Goal: Information Seeking & Learning: Understand process/instructions

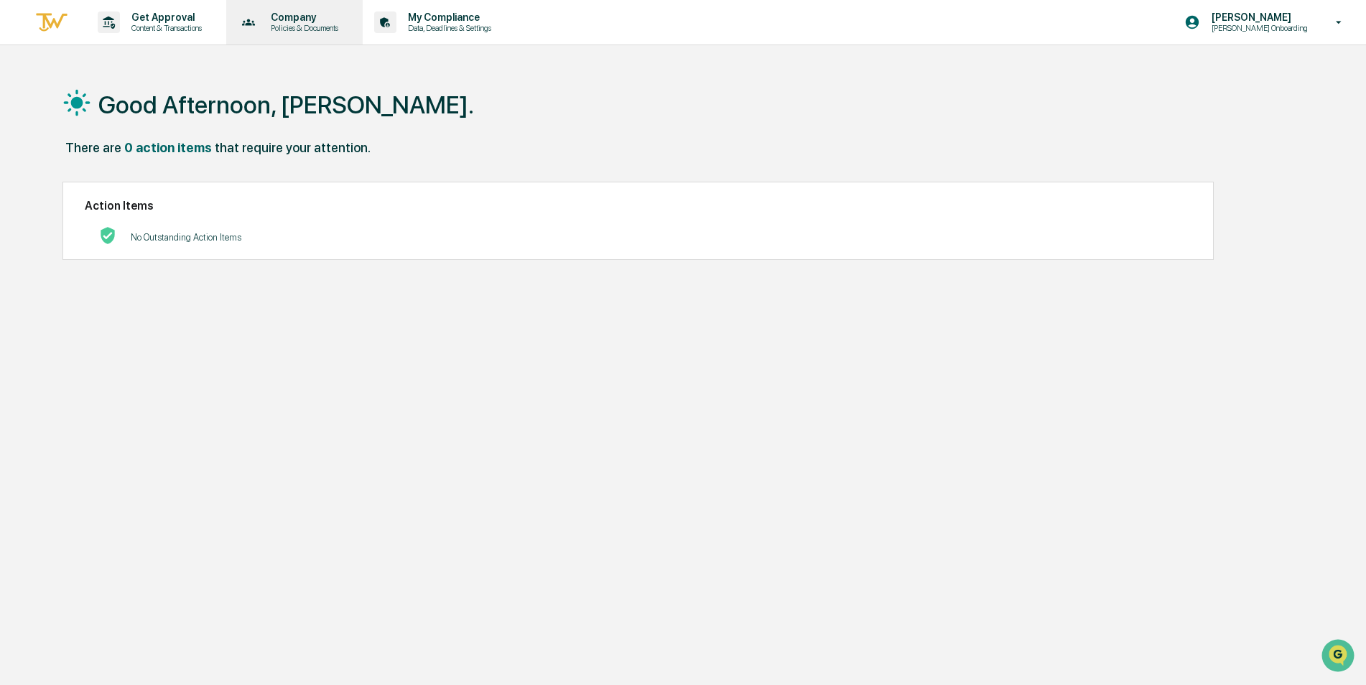
click at [295, 24] on p "Policies & Documents" at bounding box center [302, 28] width 86 height 10
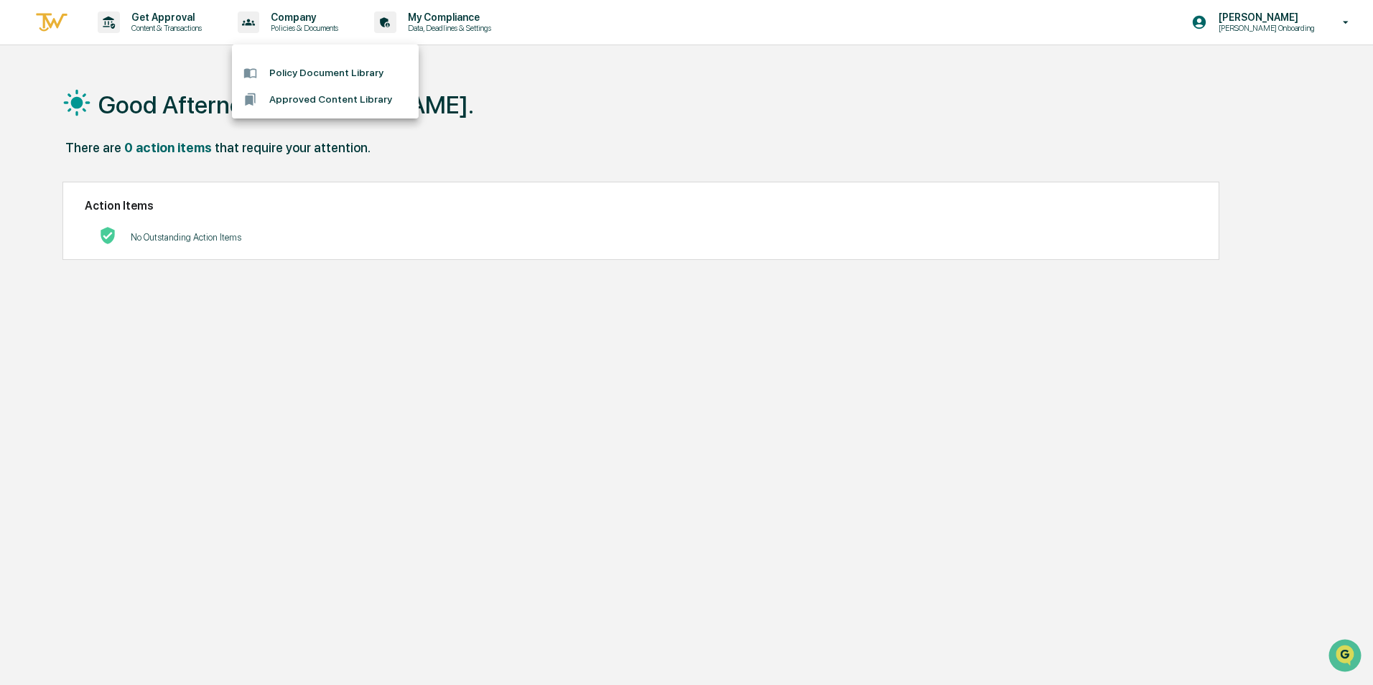
click at [457, 19] on div at bounding box center [686, 342] width 1373 height 685
click at [457, 19] on p "My Compliance" at bounding box center [447, 16] width 102 height 11
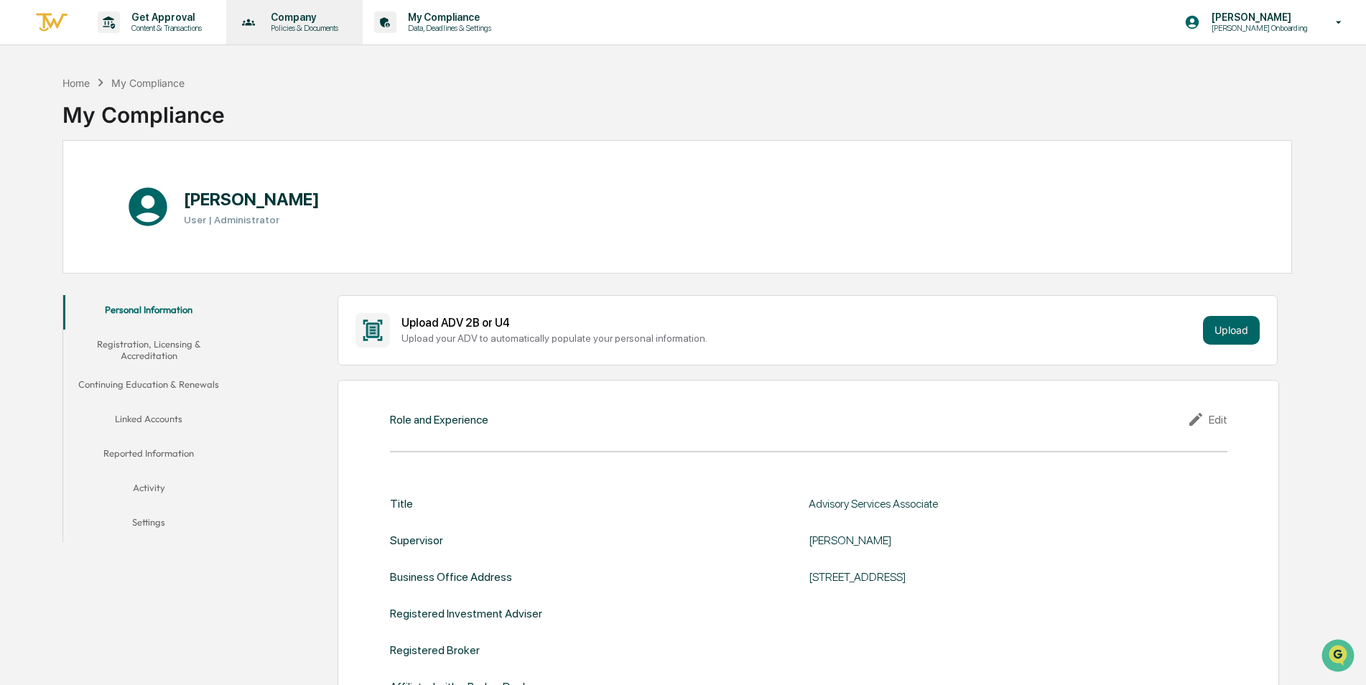
click at [302, 24] on p "Policies & Documents" at bounding box center [302, 28] width 86 height 10
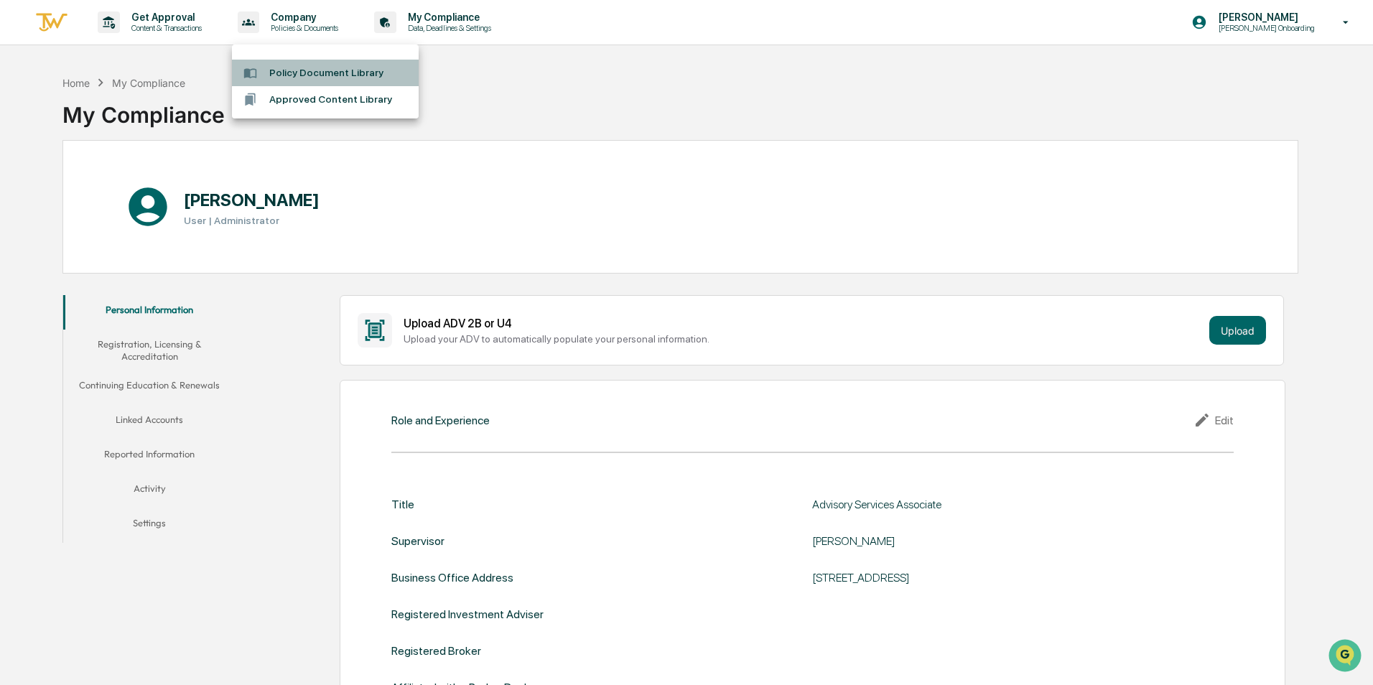
click at [304, 71] on li "Policy Document Library" at bounding box center [325, 73] width 187 height 27
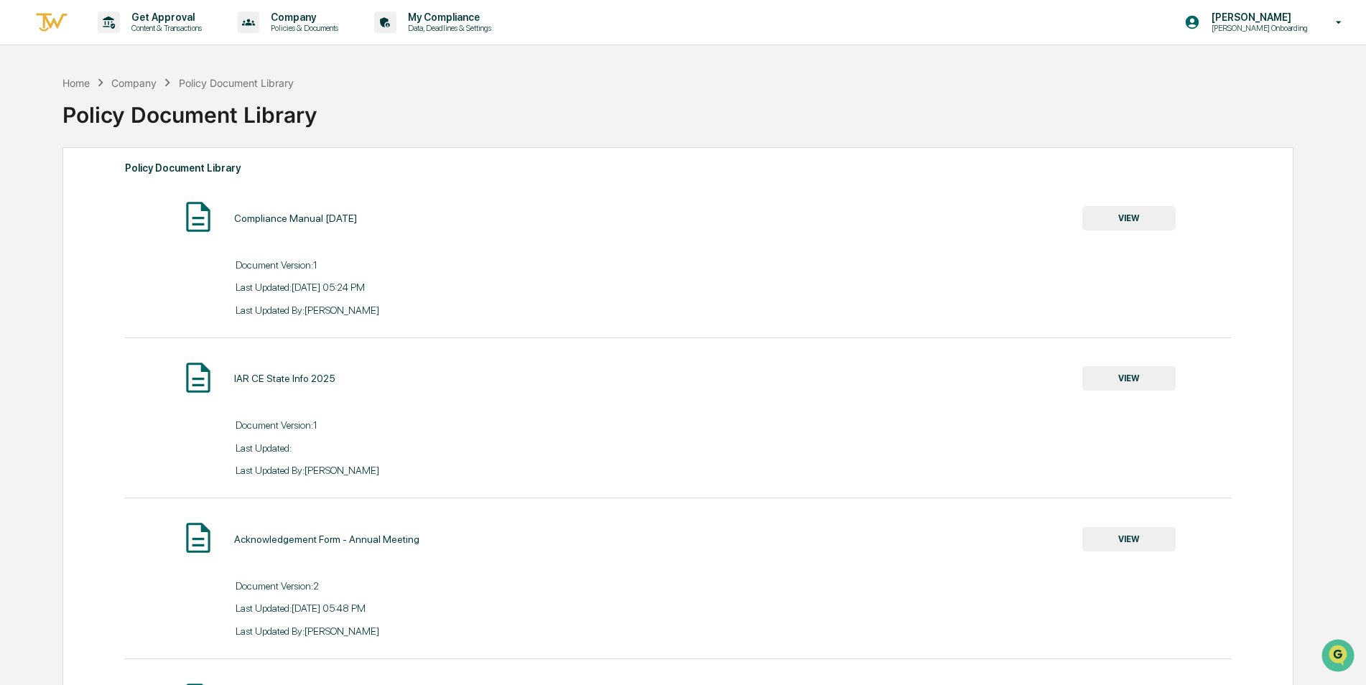
click at [1117, 217] on button "VIEW" at bounding box center [1128, 218] width 93 height 24
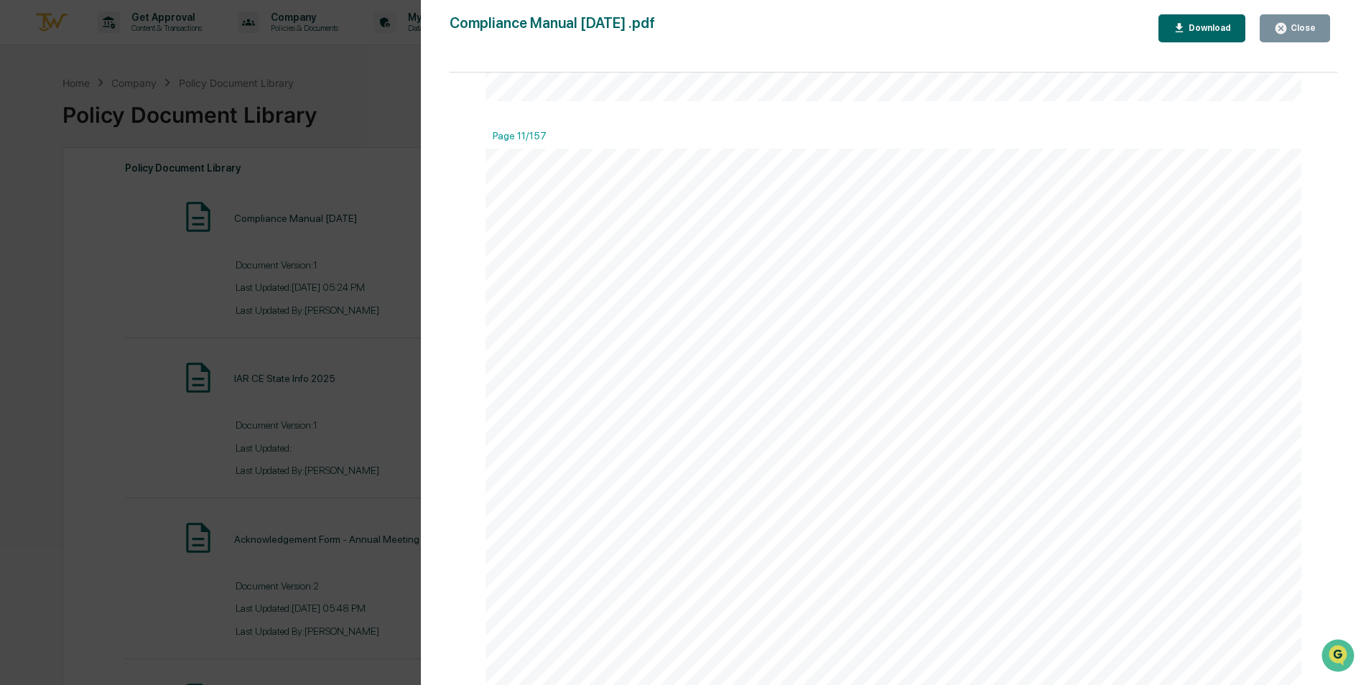
scroll to position [11059, 0]
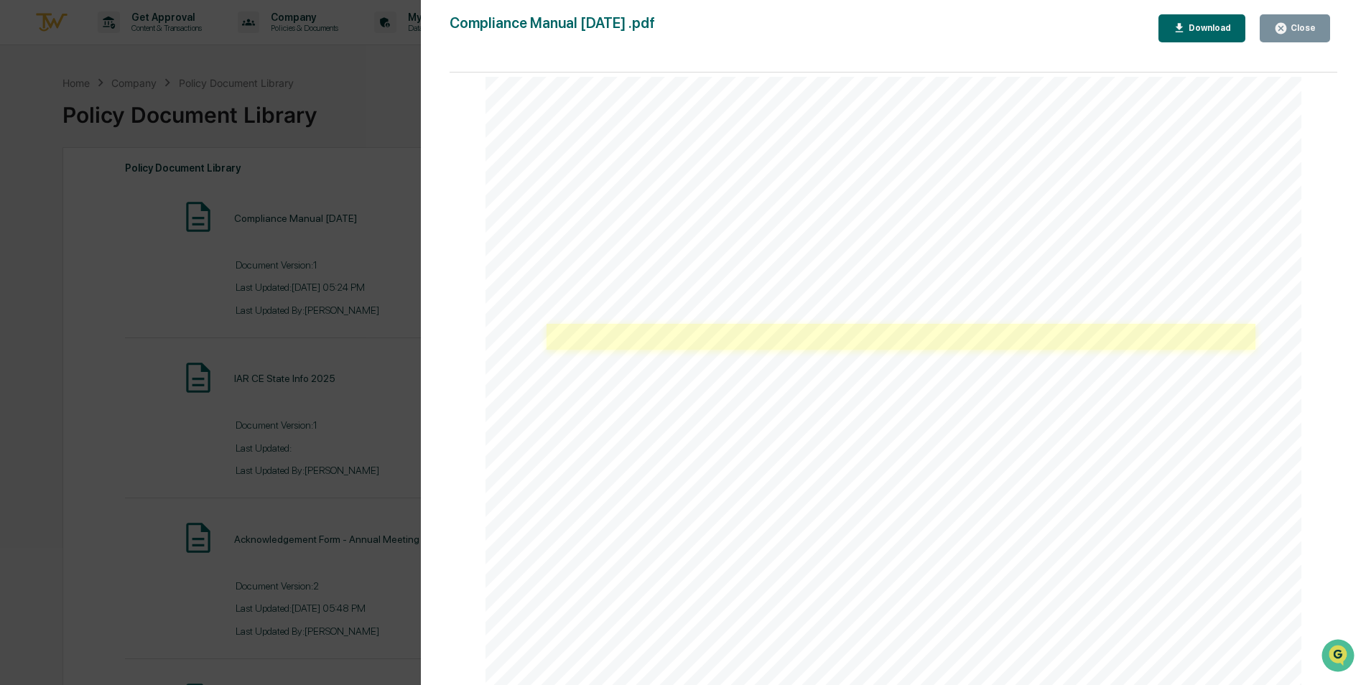
click at [625, 341] on link at bounding box center [900, 337] width 709 height 26
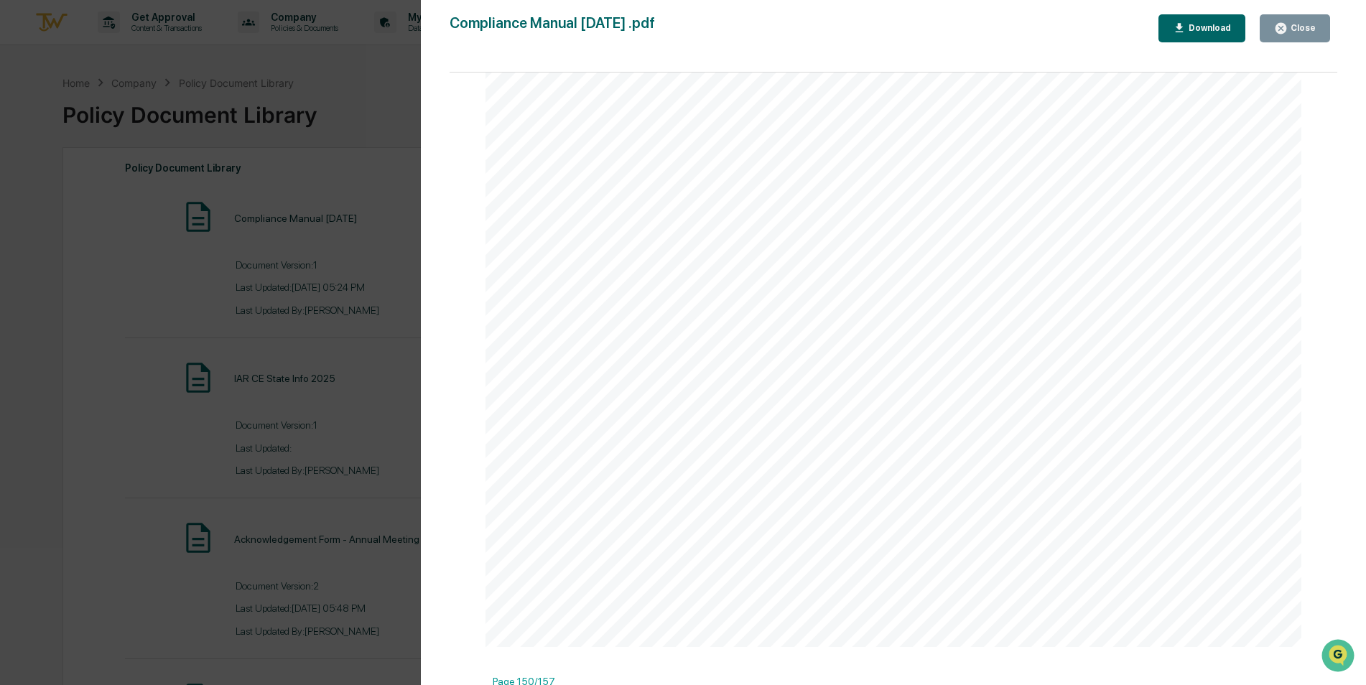
scroll to position [163799, 0]
click at [835, 366] on div "Expand Financial, LLC Compliance Manual  [DATE] Page 149 of 157 amount of an a…" at bounding box center [893, 78] width 816 height 1056
click at [1303, 29] on div "Close" at bounding box center [1302, 28] width 28 height 10
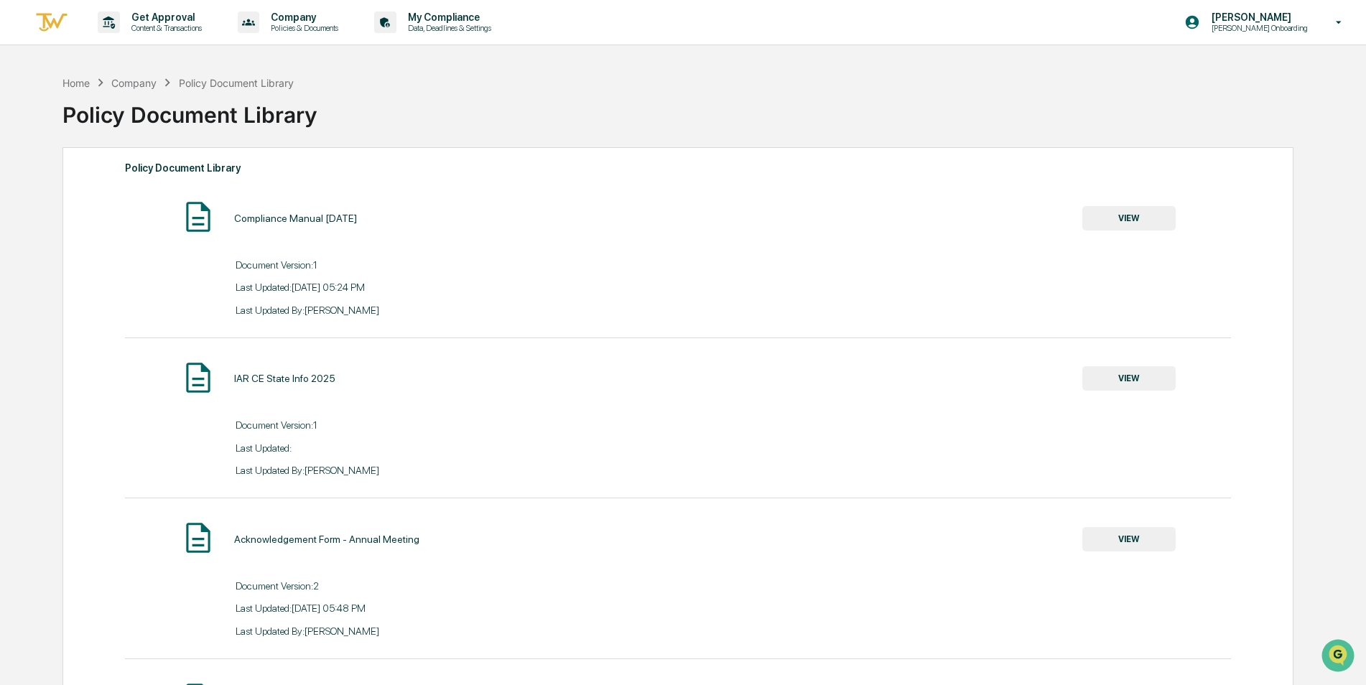
click at [1135, 214] on button "VIEW" at bounding box center [1128, 218] width 93 height 24
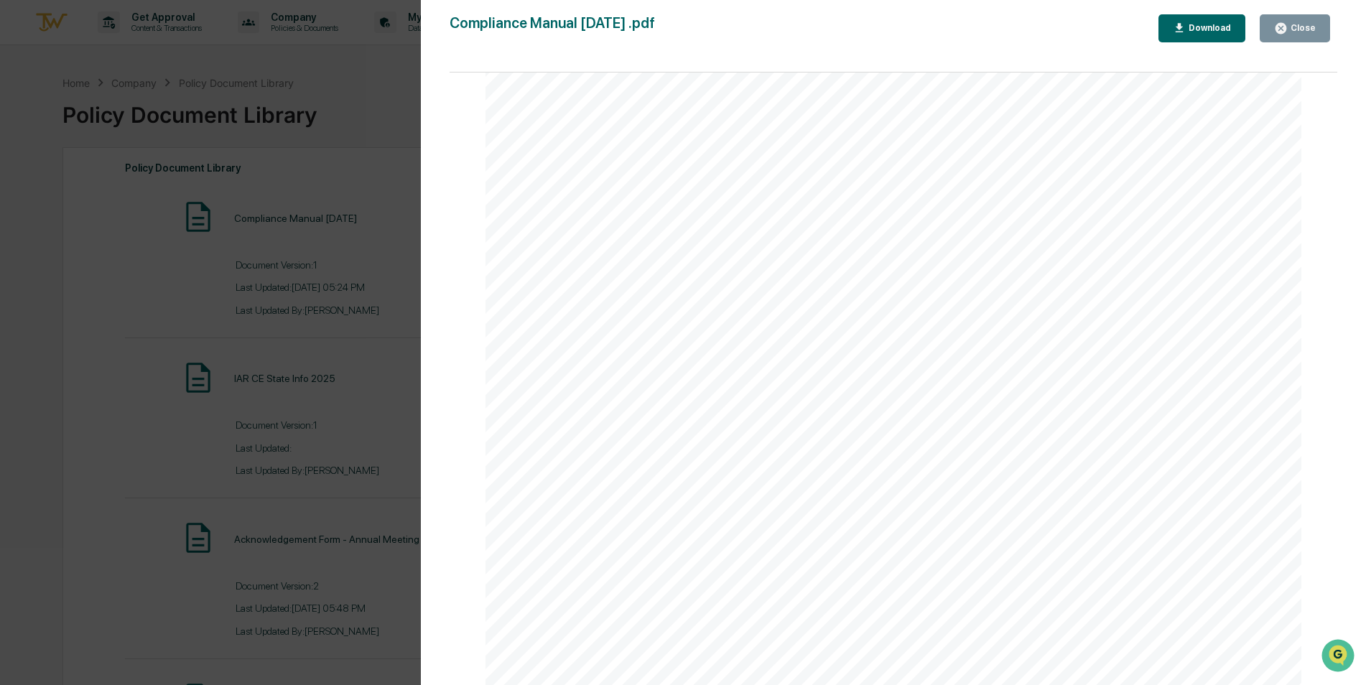
scroll to position [4739, 0]
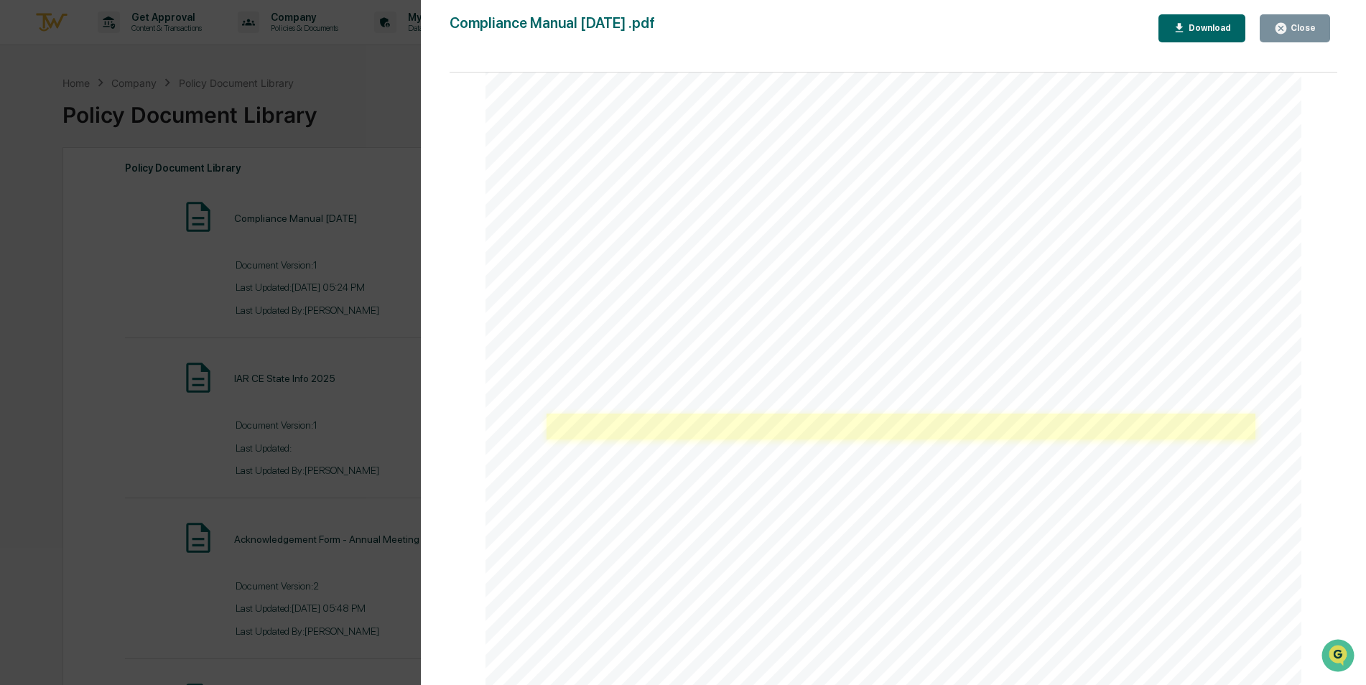
click at [620, 424] on link at bounding box center [900, 427] width 709 height 26
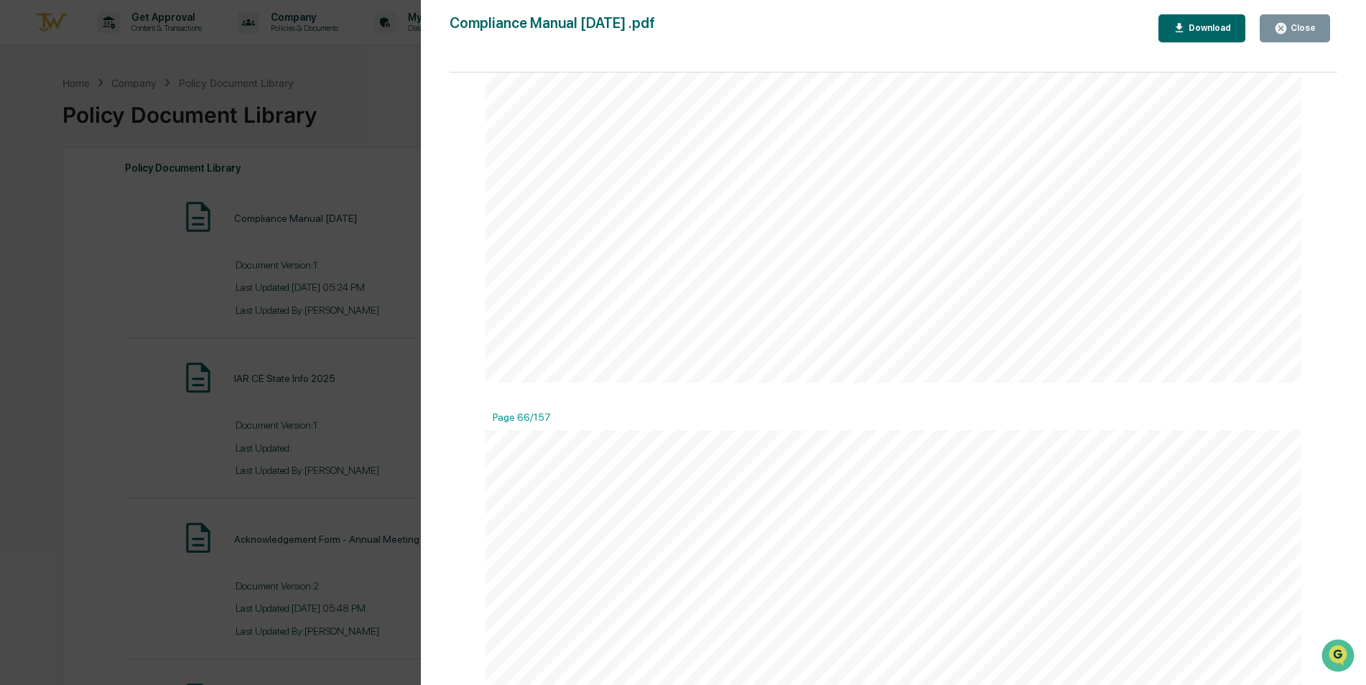
scroll to position [71383, 0]
drag, startPoint x: 681, startPoint y: 367, endPoint x: 588, endPoint y: 342, distance: 96.7
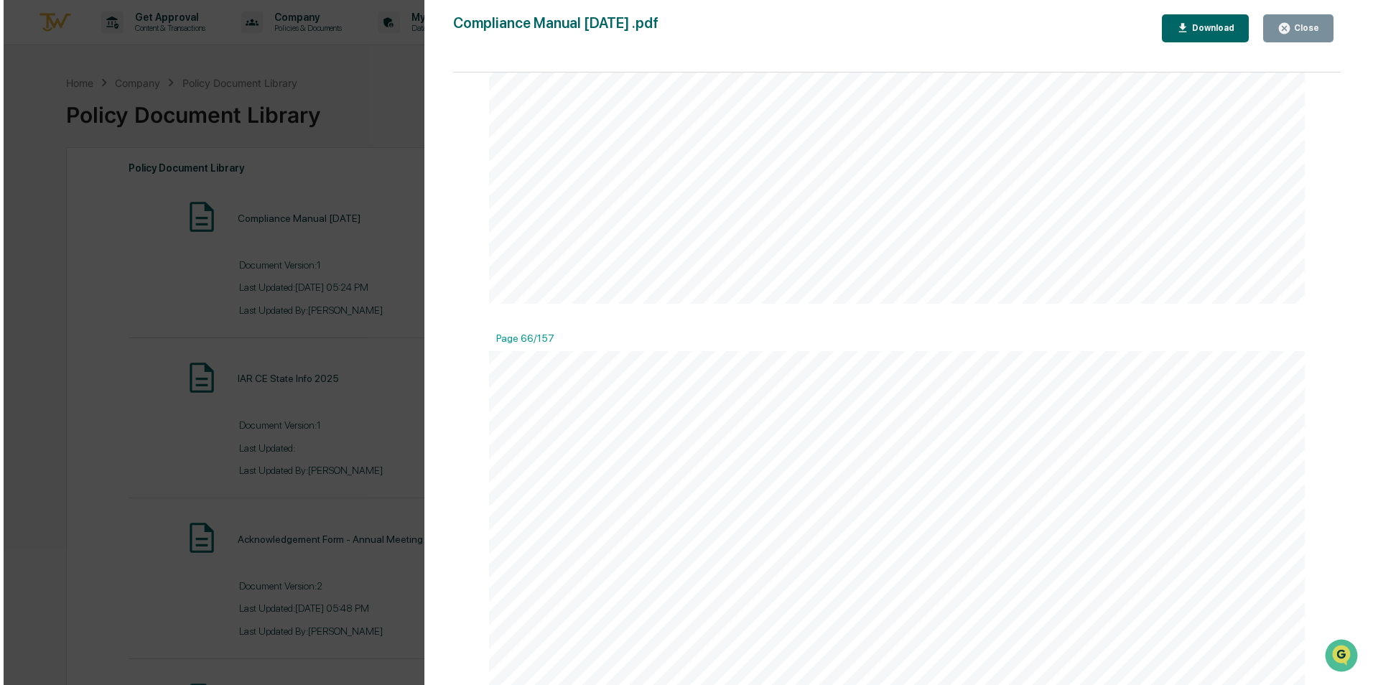
scroll to position [71311, 0]
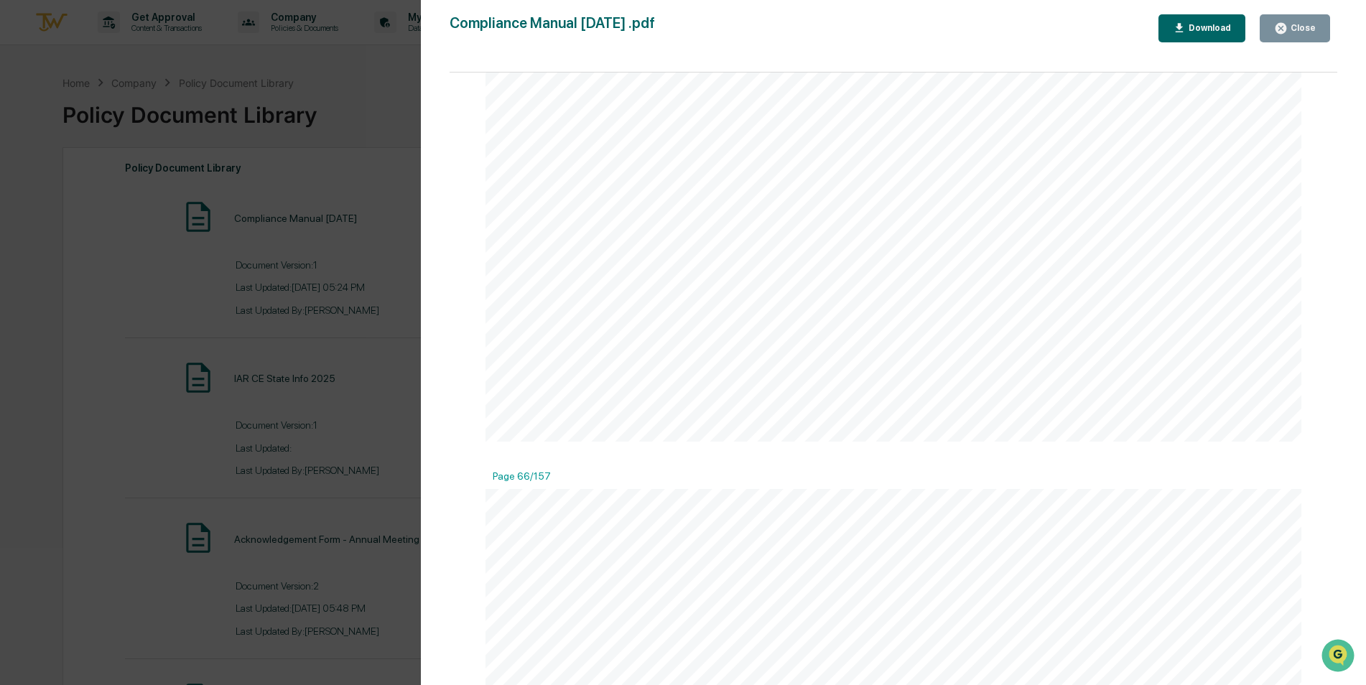
click at [1284, 25] on icon "button" at bounding box center [1280, 28] width 11 height 11
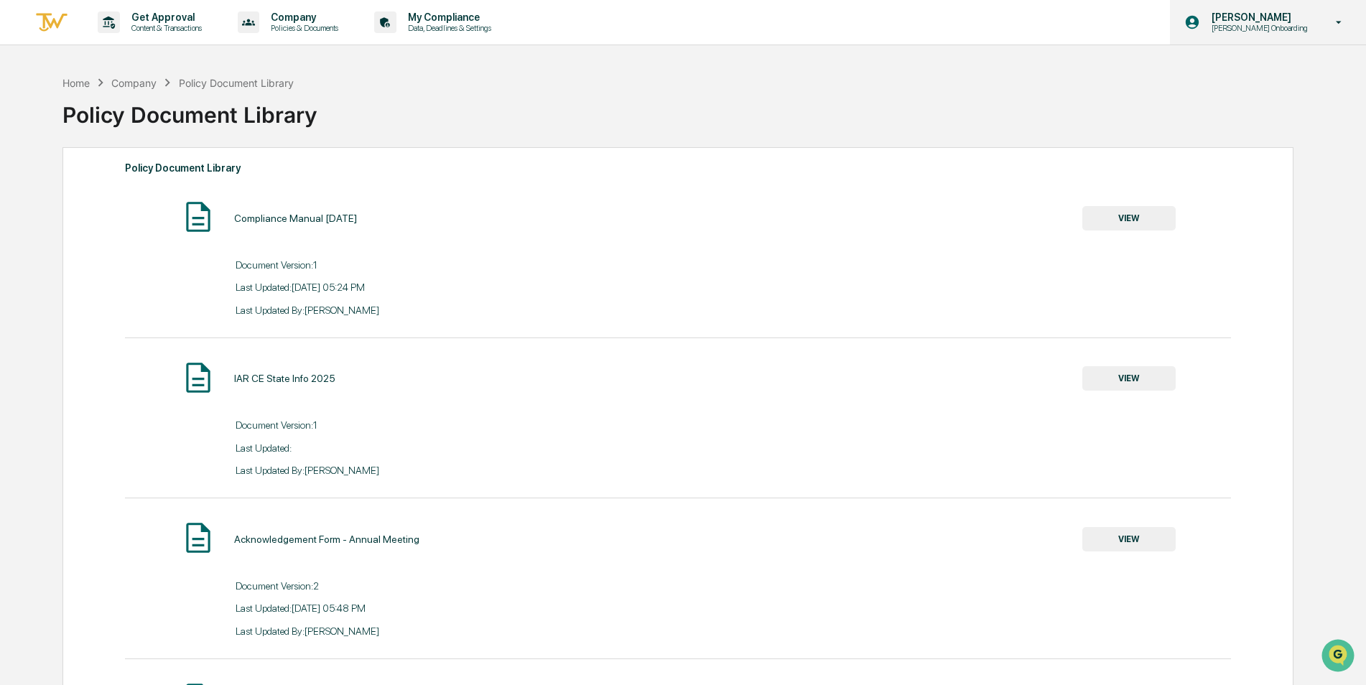
click at [1290, 14] on p "[PERSON_NAME]" at bounding box center [1257, 16] width 115 height 11
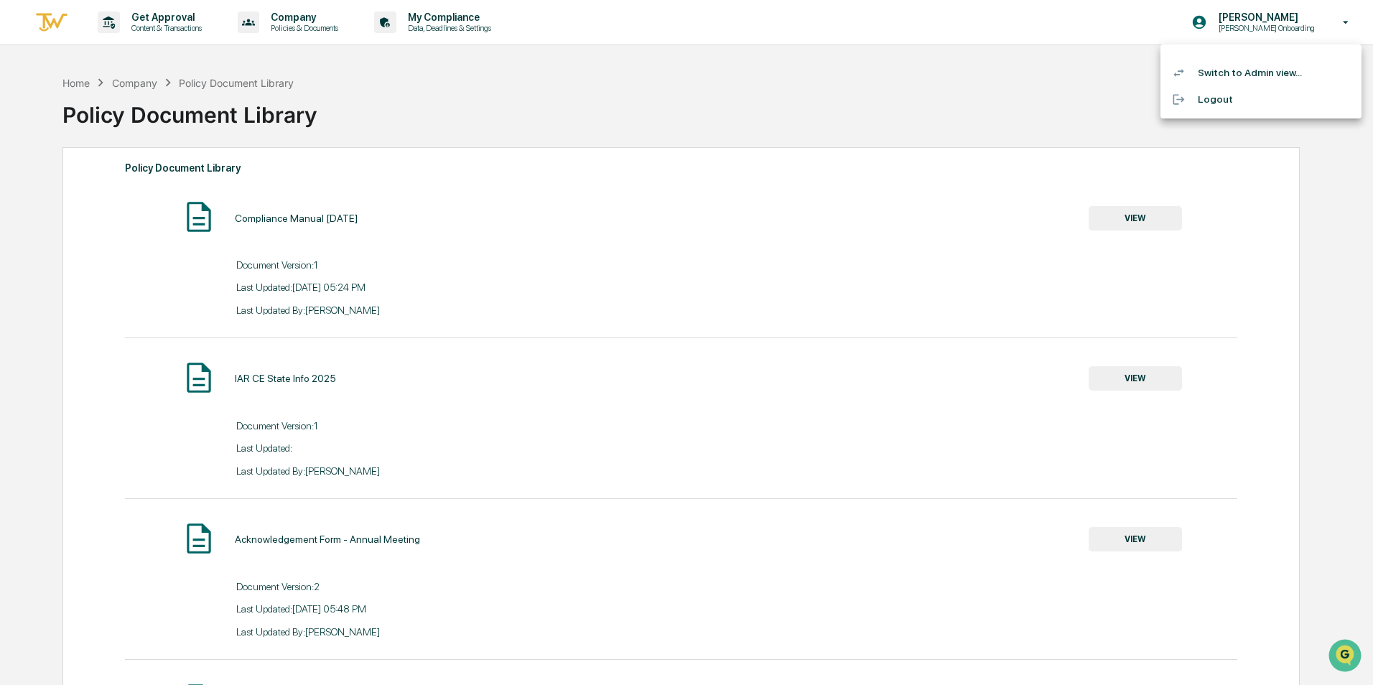
click at [1203, 93] on li "Logout" at bounding box center [1260, 99] width 201 height 27
